Goal: Use online tool/utility: Utilize a website feature to perform a specific function

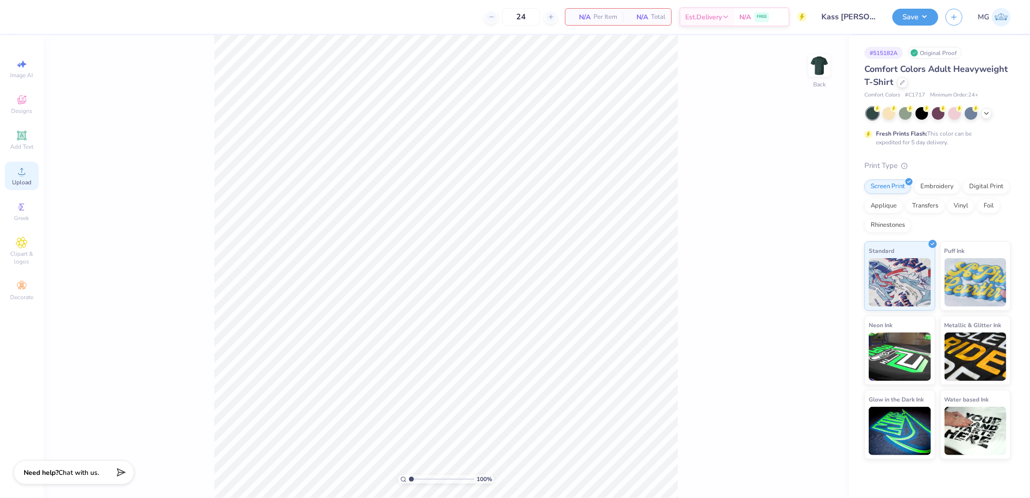
click at [25, 186] on span "Upload" at bounding box center [21, 183] width 19 height 8
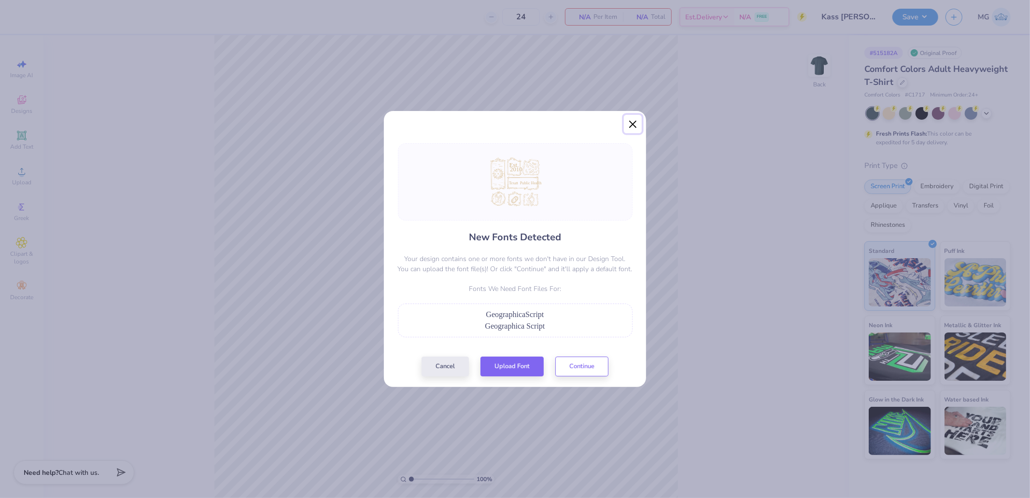
click at [628, 129] on button "Close" at bounding box center [633, 124] width 18 height 18
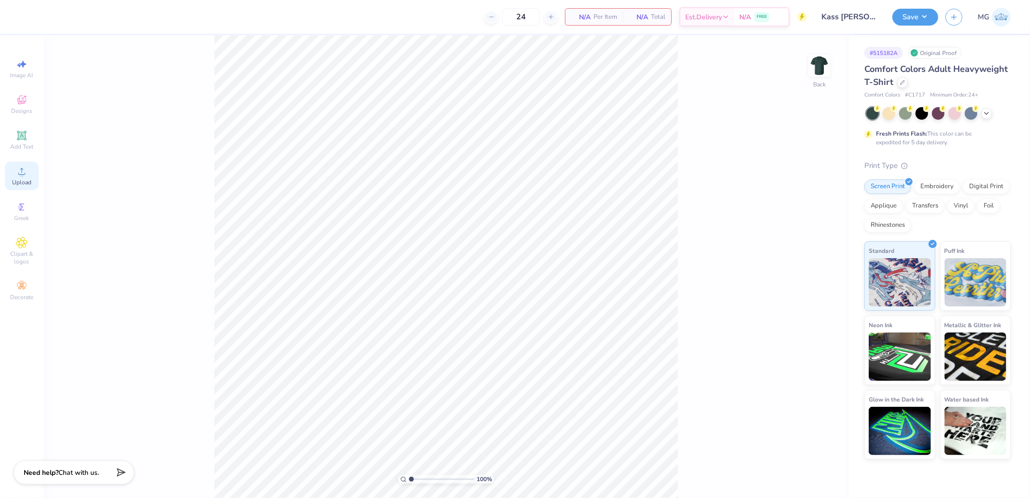
click at [25, 171] on icon at bounding box center [22, 172] width 12 height 12
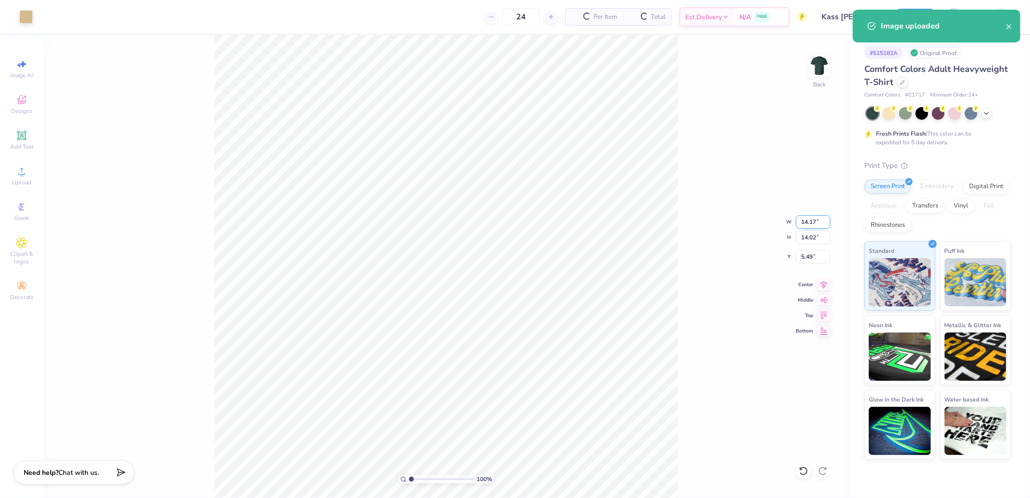
click at [817, 225] on input "14.17" at bounding box center [813, 222] width 35 height 14
type input "12.00"
type input "11.87"
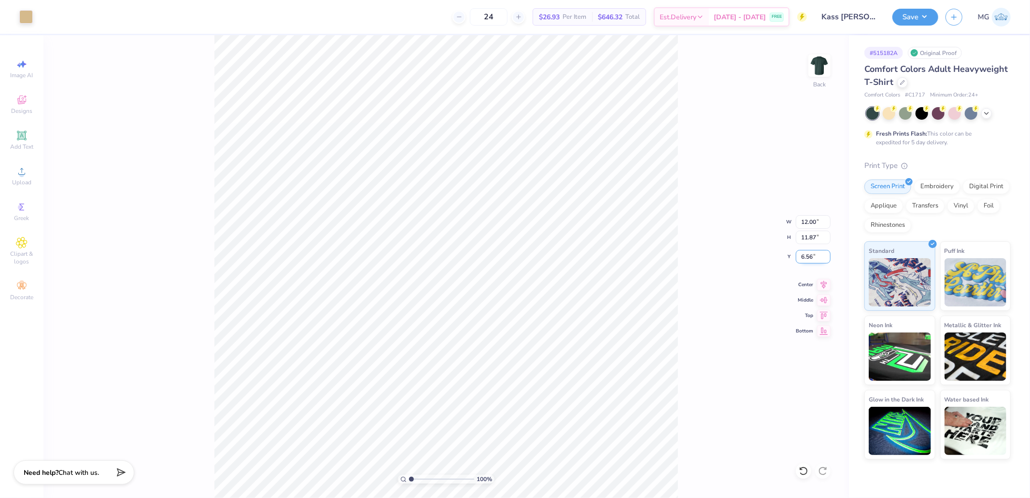
click at [803, 257] on input "6.56" at bounding box center [813, 257] width 35 height 14
type input "3.00"
click at [905, 17] on button "Save" at bounding box center [916, 15] width 46 height 17
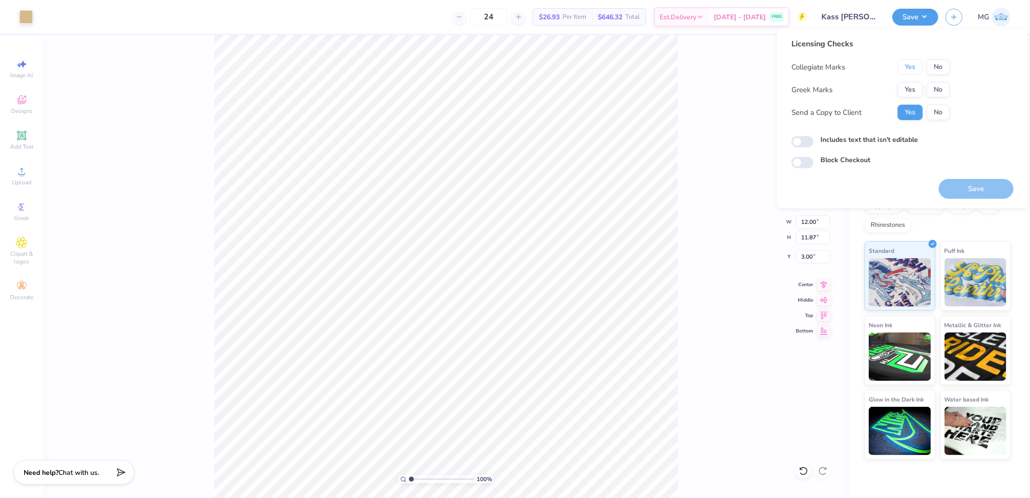
drag, startPoint x: 904, startPoint y: 65, endPoint x: 922, endPoint y: 75, distance: 20.4
click at [906, 66] on button "Yes" at bounding box center [910, 66] width 25 height 15
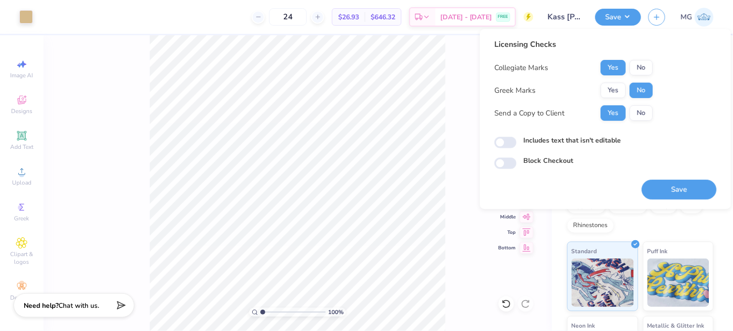
click at [626, 183] on div "Licensing Checks Collegiate Marks Yes No Greek Marks Yes No Send a Copy to Clie…" at bounding box center [605, 119] width 222 height 161
click at [654, 185] on button "Save" at bounding box center [678, 190] width 75 height 20
